Goal: Find specific page/section: Find specific page/section

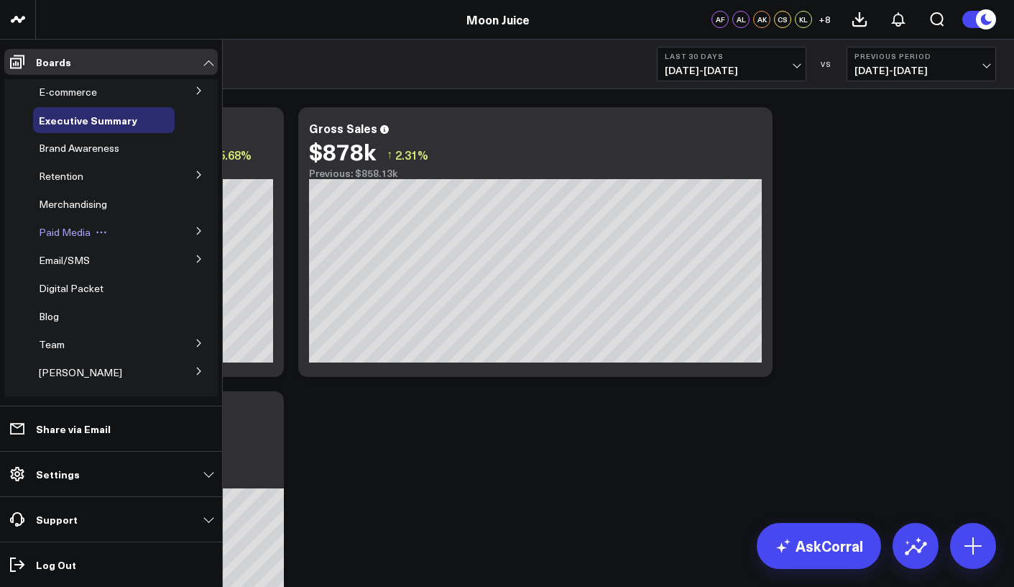
scroll to position [8, 0]
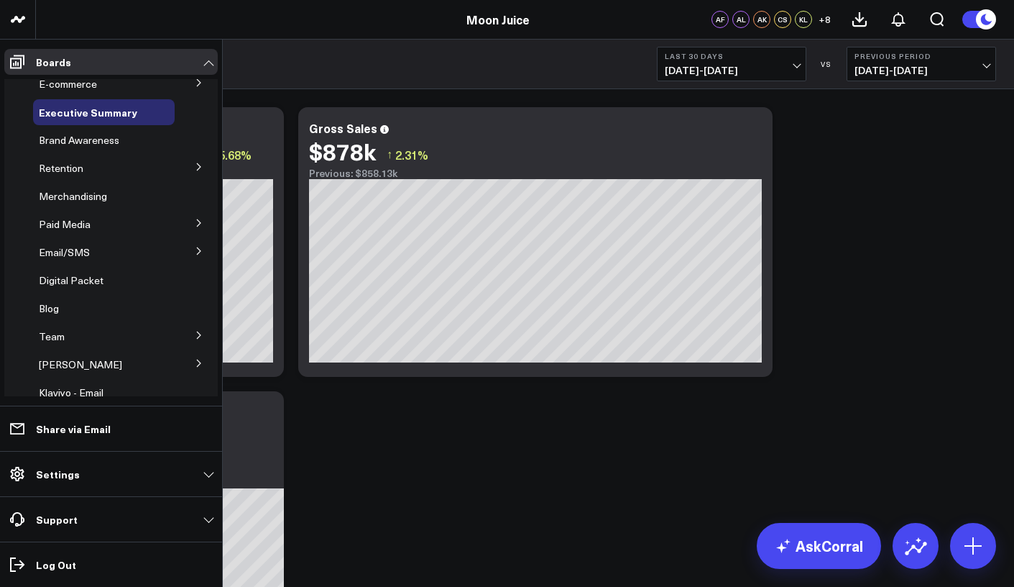
click at [180, 246] on button at bounding box center [198, 250] width 37 height 22
click at [59, 302] on span "Email Performance" at bounding box center [90, 304] width 87 height 14
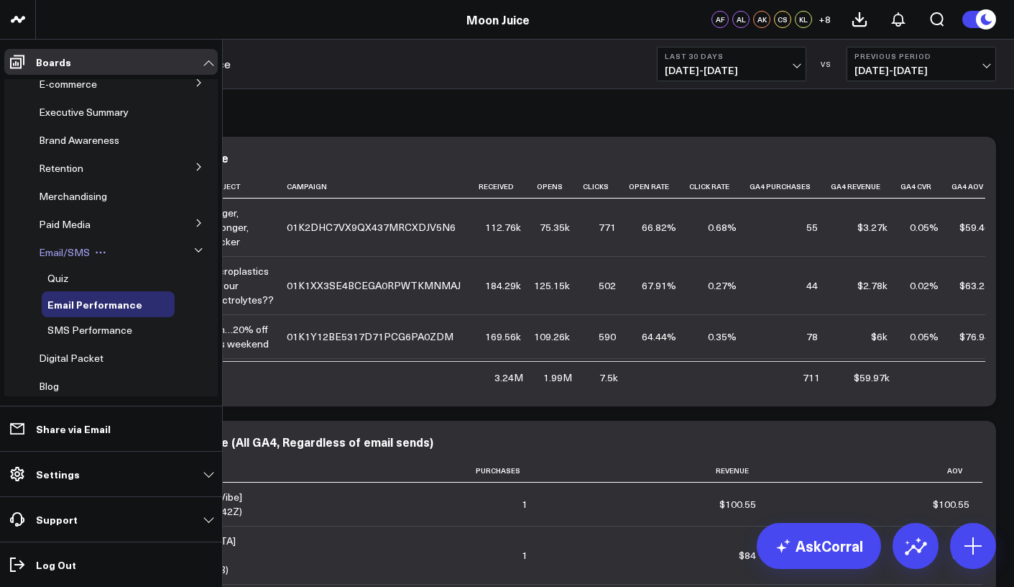
click at [63, 254] on span "Email/SMS" at bounding box center [64, 252] width 51 height 14
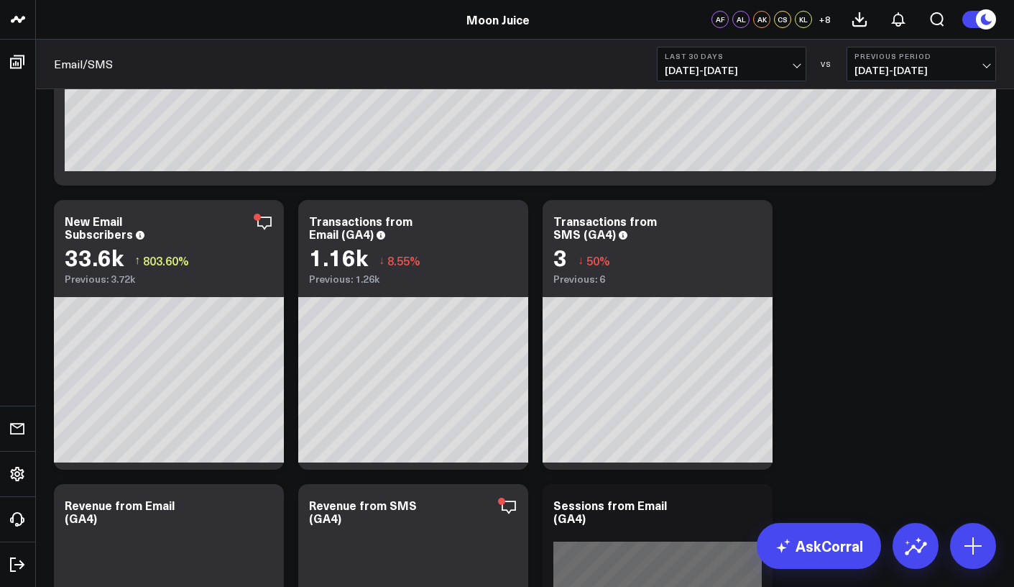
scroll to position [543, 0]
